Goal: Information Seeking & Learning: Learn about a topic

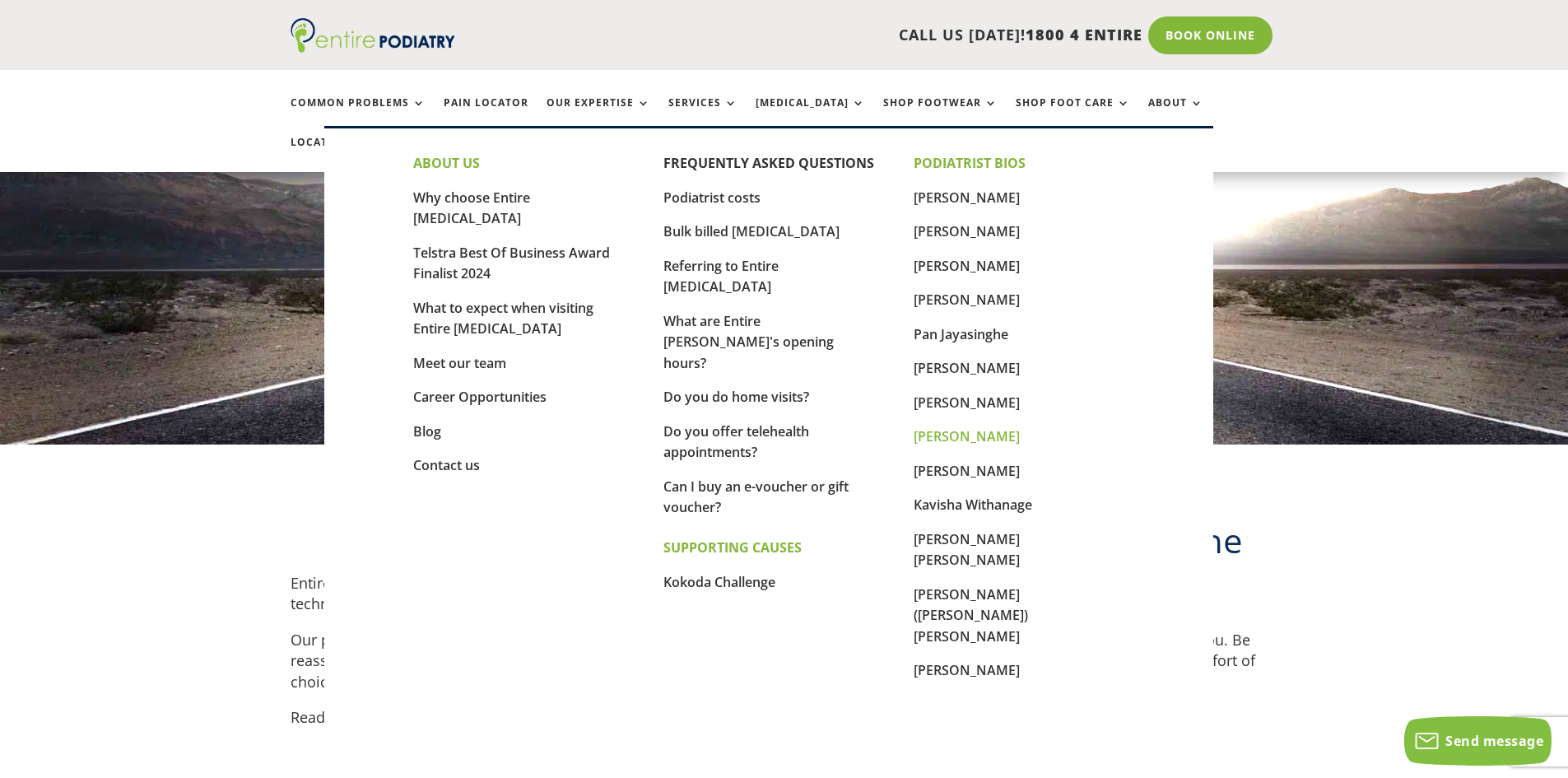
click at [952, 436] on link "[PERSON_NAME]" at bounding box center [966, 436] width 106 height 18
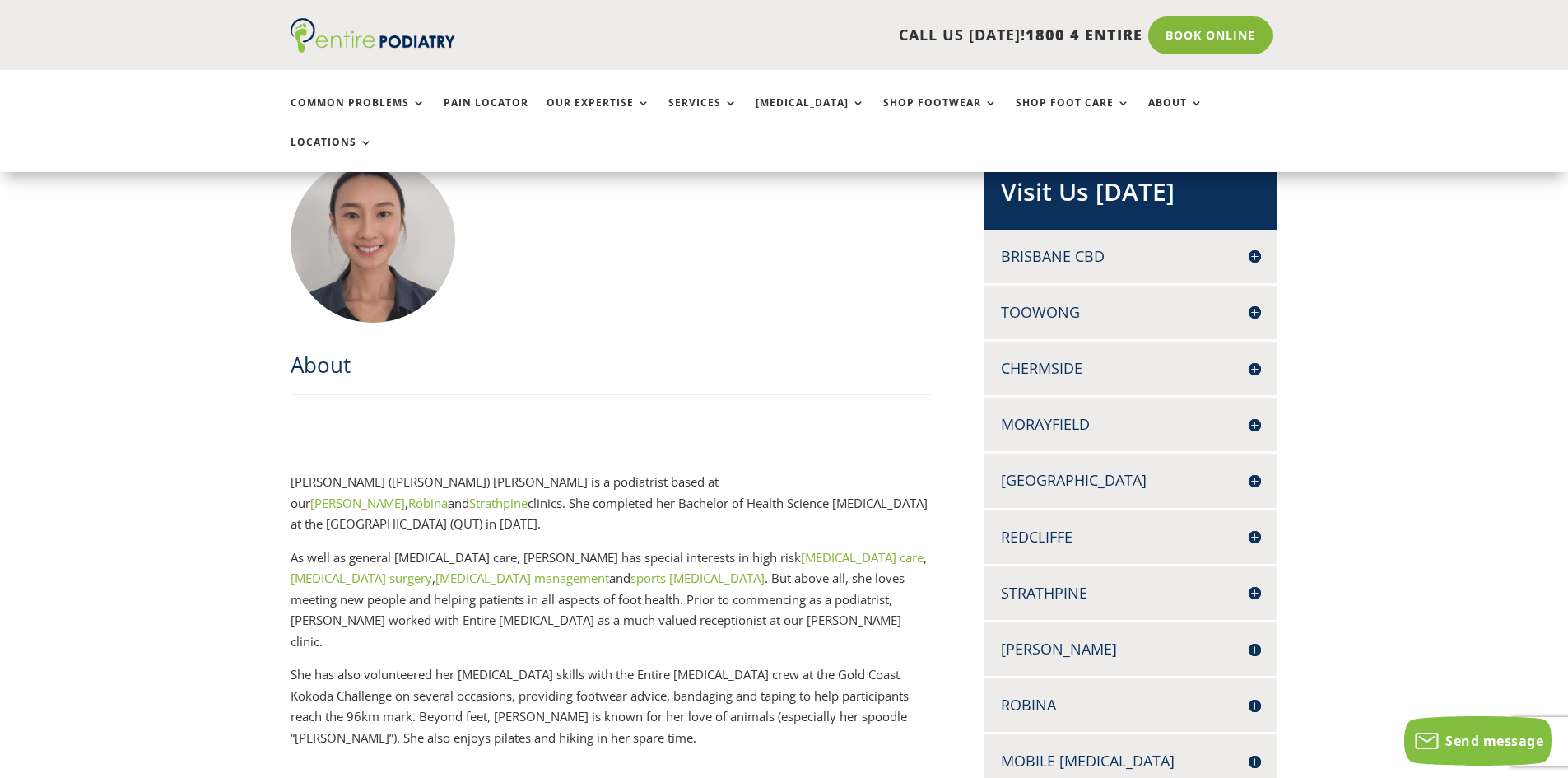
scroll to position [65, 0]
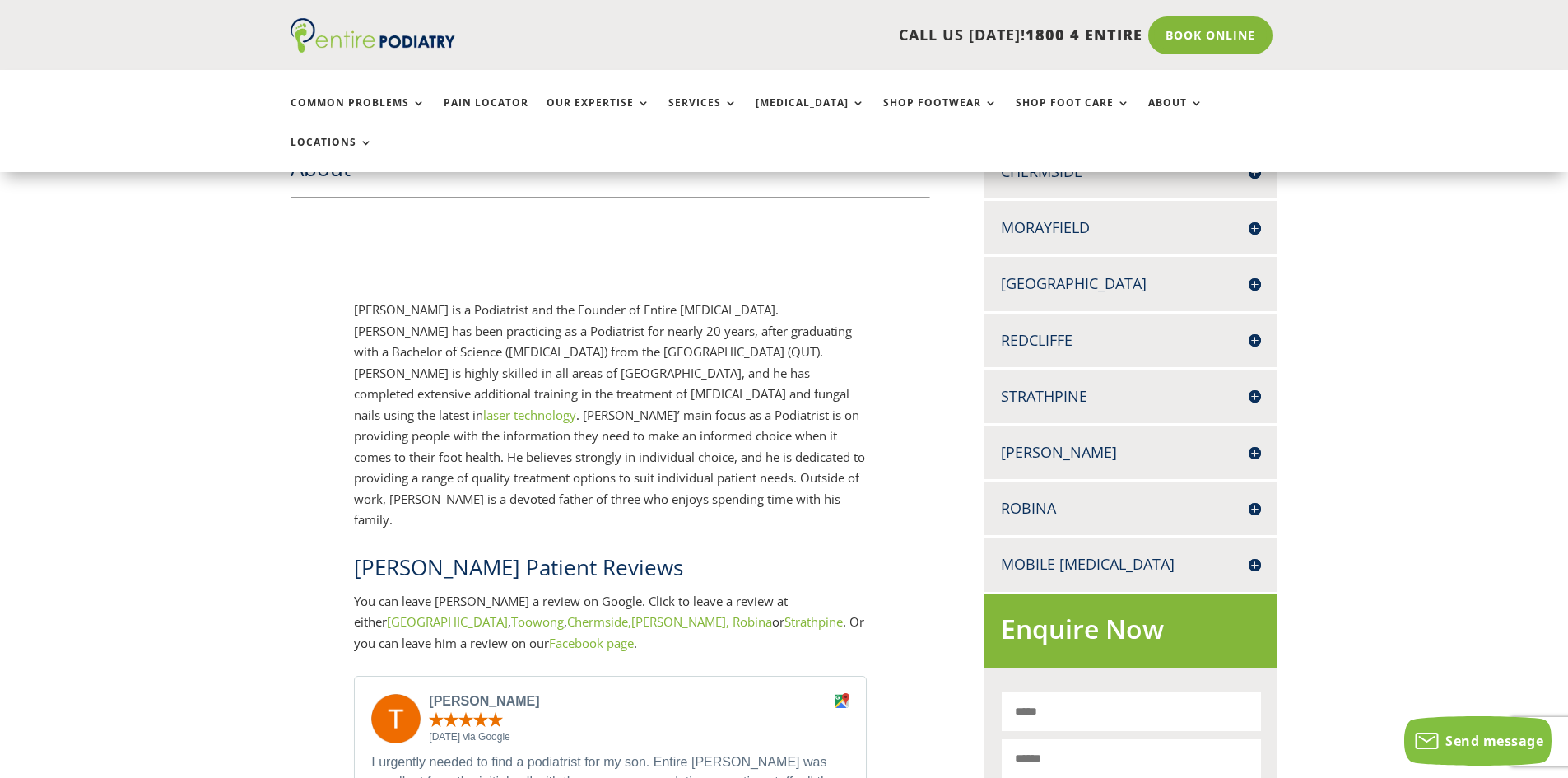
scroll to position [593, 0]
